Goal: Book appointment/travel/reservation

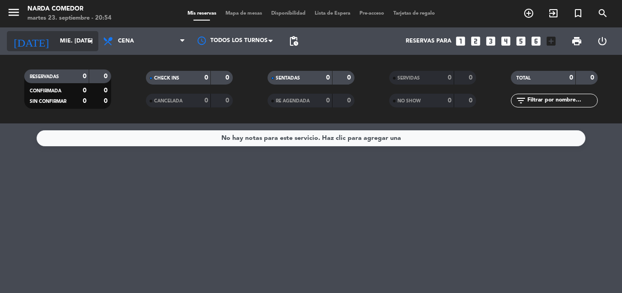
click at [92, 42] on icon "arrow_drop_down" at bounding box center [90, 41] width 11 height 11
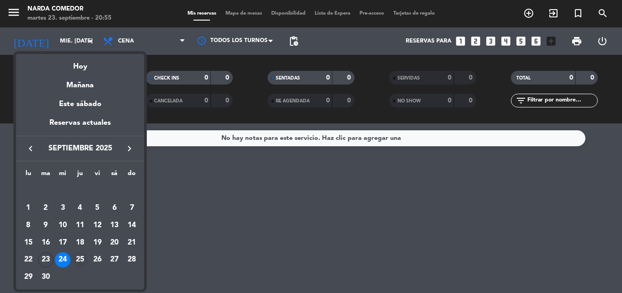
click at [77, 258] on div "25" at bounding box center [80, 260] width 16 height 16
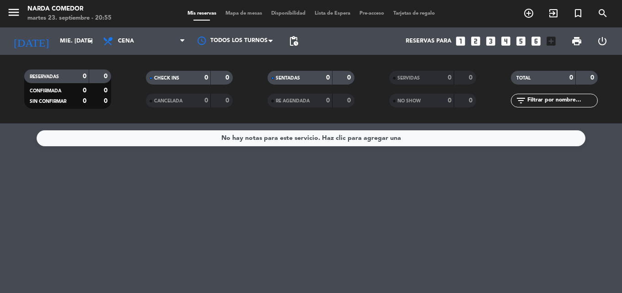
type input "[DEMOGRAPHIC_DATA] [DATE]"
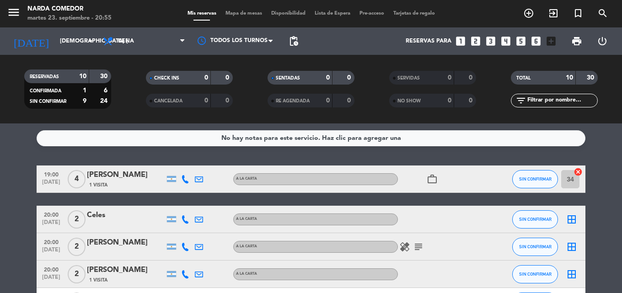
click at [475, 41] on icon "looks_two" at bounding box center [475, 41] width 12 height 12
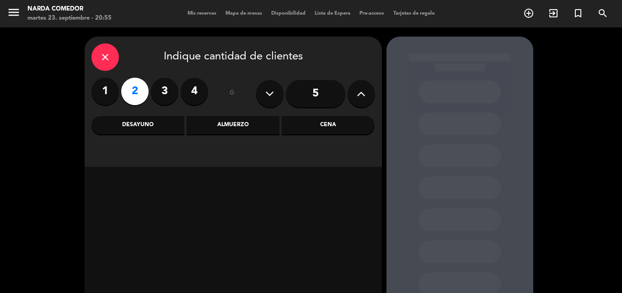
click at [269, 96] on icon at bounding box center [269, 94] width 9 height 14
click at [312, 130] on div "Cena" at bounding box center [328, 125] width 93 height 18
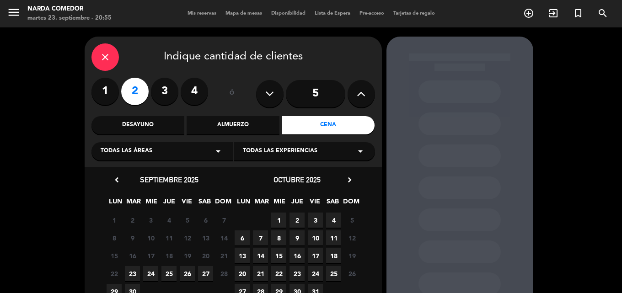
click at [365, 97] on icon at bounding box center [361, 94] width 9 height 14
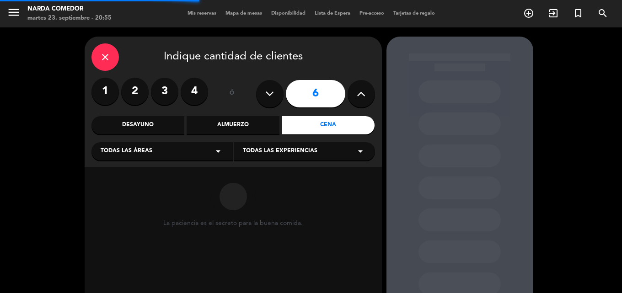
click at [270, 99] on icon at bounding box center [269, 94] width 9 height 14
type input "5"
click at [270, 99] on icon at bounding box center [269, 94] width 9 height 14
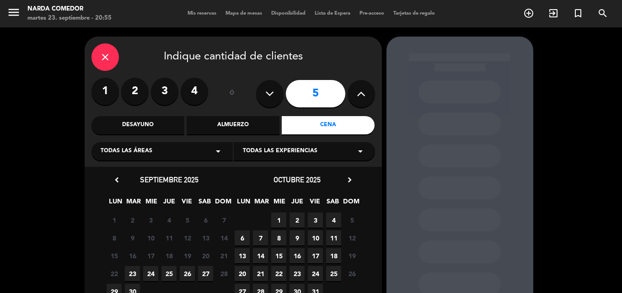
click at [270, 99] on icon at bounding box center [269, 94] width 9 height 14
click at [262, 96] on button at bounding box center [269, 93] width 27 height 27
click at [266, 96] on icon at bounding box center [269, 94] width 9 height 14
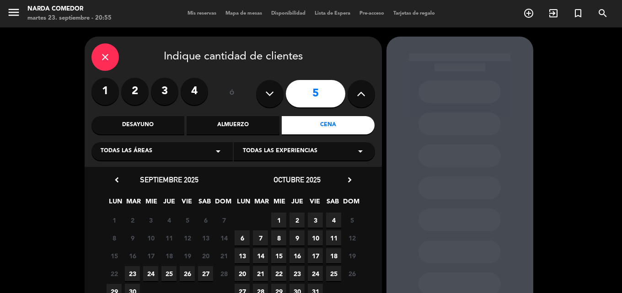
click at [266, 96] on icon at bounding box center [269, 94] width 9 height 14
click at [168, 275] on span "25" at bounding box center [168, 273] width 15 height 15
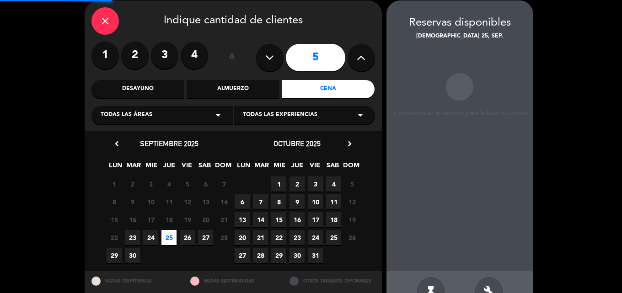
click at [168, 275] on div "MESAS DISPONIBLES" at bounding box center [134, 281] width 99 height 20
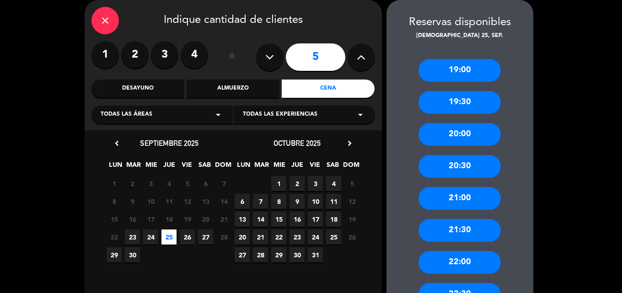
click at [131, 55] on label "2" at bounding box center [134, 54] width 27 height 27
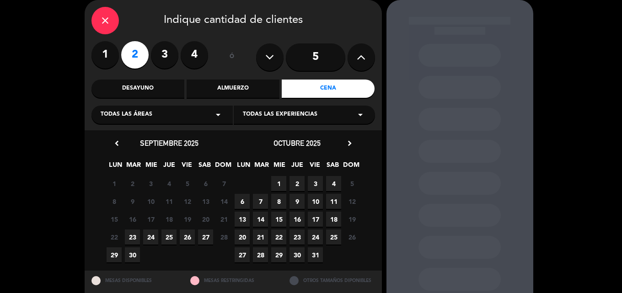
click at [170, 239] on span "25" at bounding box center [168, 236] width 15 height 15
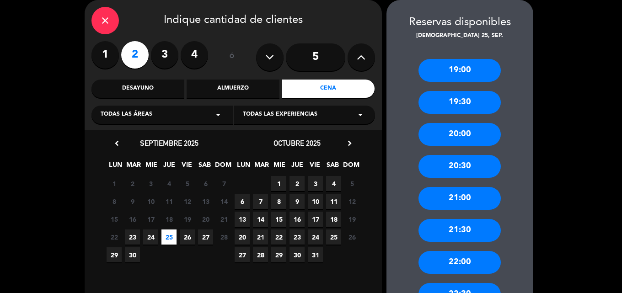
click at [470, 237] on div "21:30" at bounding box center [459, 230] width 82 height 23
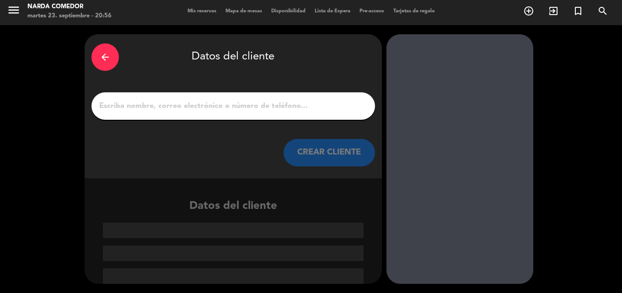
scroll to position [2, 0]
click at [181, 115] on div at bounding box center [232, 105] width 283 height 27
click at [181, 110] on input "1" at bounding box center [233, 106] width 270 height 13
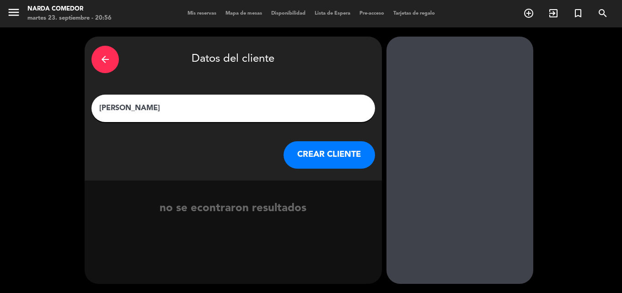
type input "[PERSON_NAME]"
click at [328, 154] on button "CREAR CLIENTE" at bounding box center [328, 154] width 91 height 27
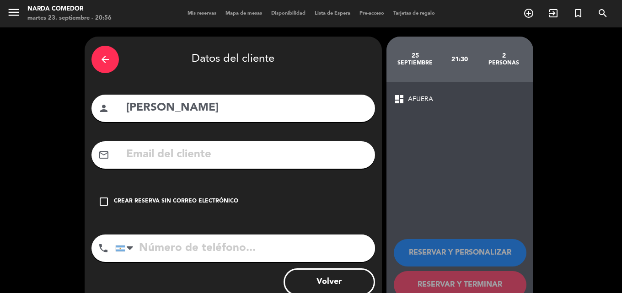
click at [227, 241] on input "tel" at bounding box center [245, 247] width 260 height 27
click at [187, 247] on input "tel" at bounding box center [245, 247] width 260 height 27
paste input "[PHONE_NUMBER]"
type input "[PHONE_NUMBER]"
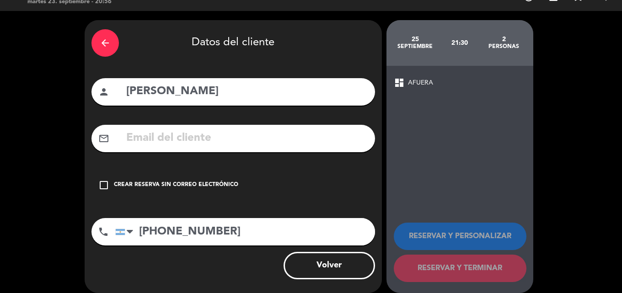
scroll to position [26, 0]
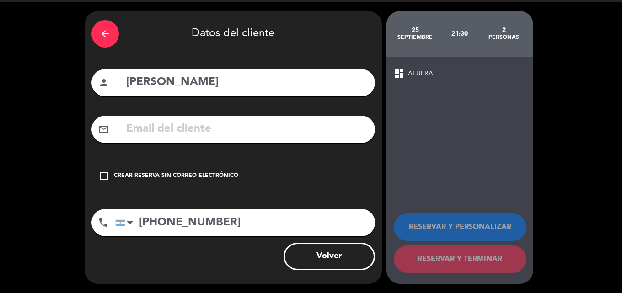
click at [348, 255] on button "Volver" at bounding box center [328, 256] width 91 height 27
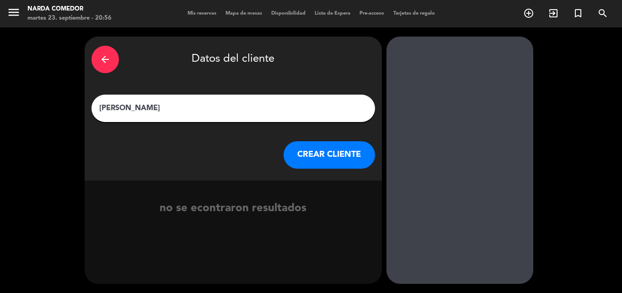
click at [326, 150] on button "CREAR CLIENTE" at bounding box center [328, 154] width 91 height 27
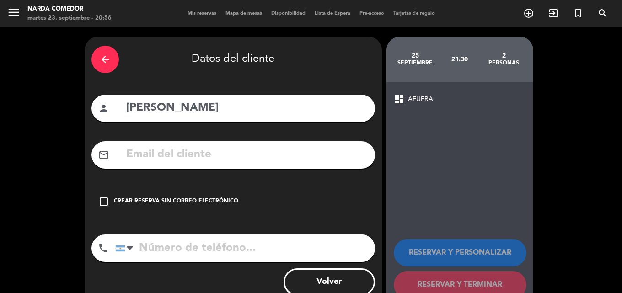
click at [222, 255] on input "tel" at bounding box center [245, 247] width 260 height 27
drag, startPoint x: 222, startPoint y: 255, endPoint x: 103, endPoint y: 203, distance: 130.2
click at [103, 203] on icon "check_box_outline_blank" at bounding box center [103, 201] width 11 height 11
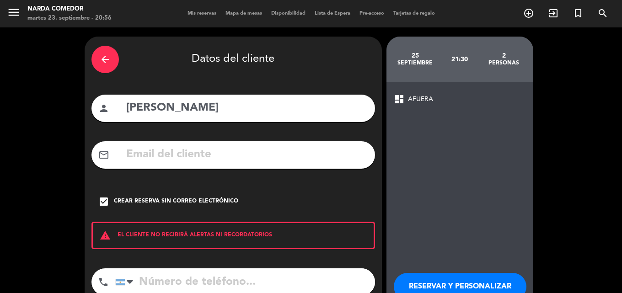
paste input "[PHONE_NUMBER]"
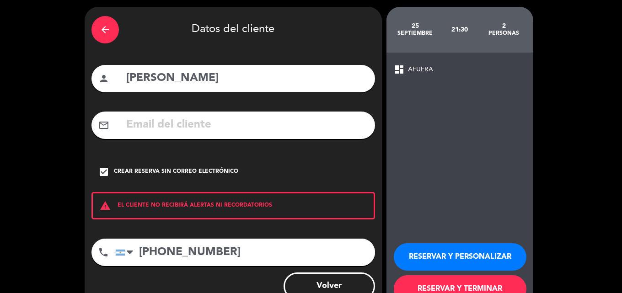
scroll to position [59, 0]
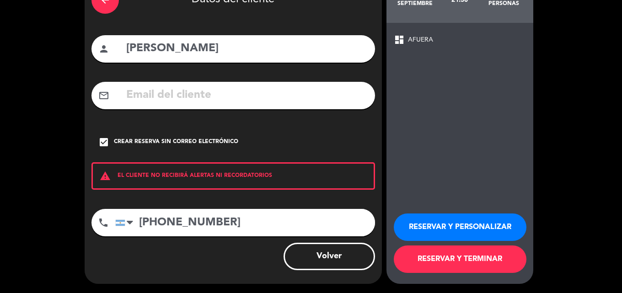
type input "[PHONE_NUMBER]"
click at [510, 261] on button "RESERVAR Y TERMINAR" at bounding box center [460, 258] width 133 height 27
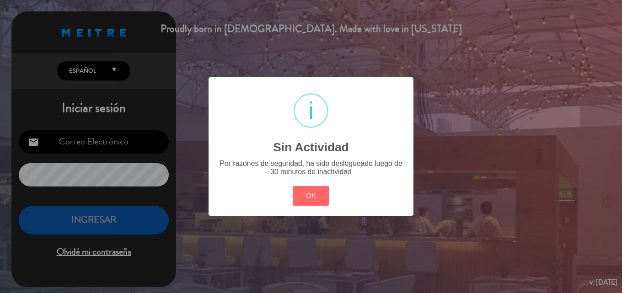
type input "[EMAIL_ADDRESS][DOMAIN_NAME]"
